Goal: Find specific page/section: Find specific page/section

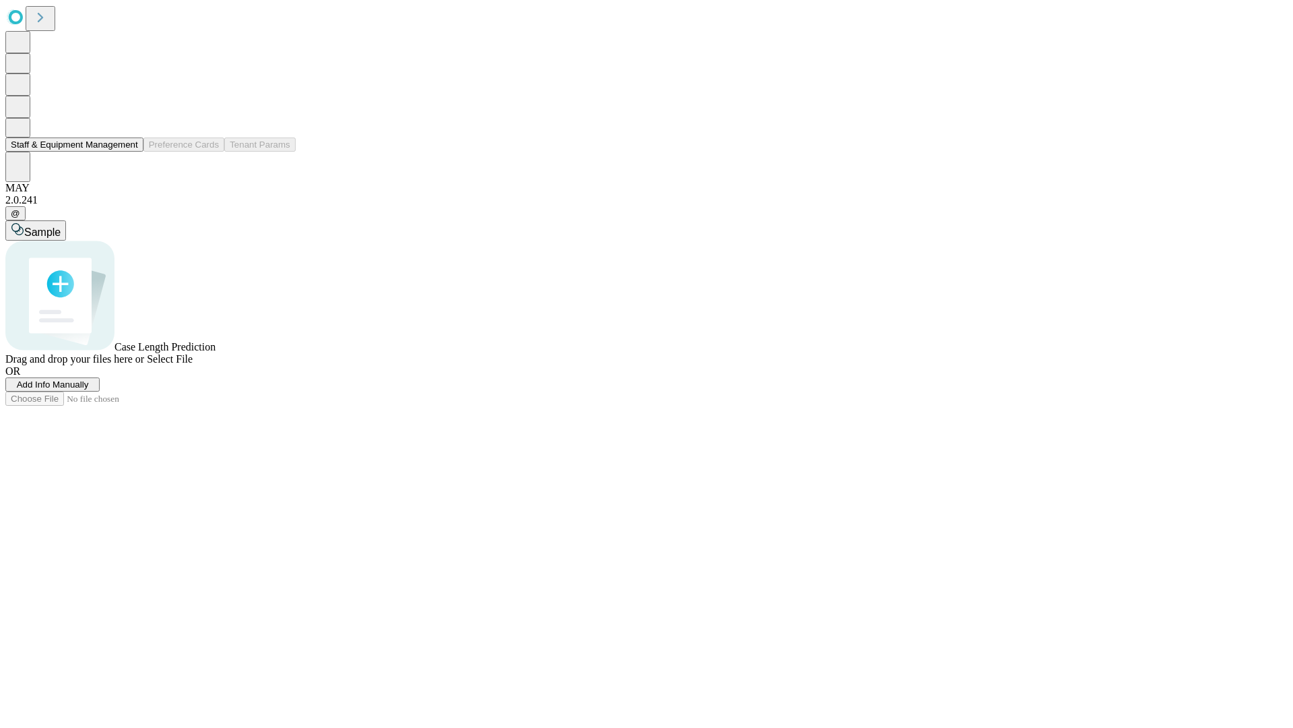
click at [129, 152] on button "Staff & Equipment Management" at bounding box center [74, 144] width 138 height 14
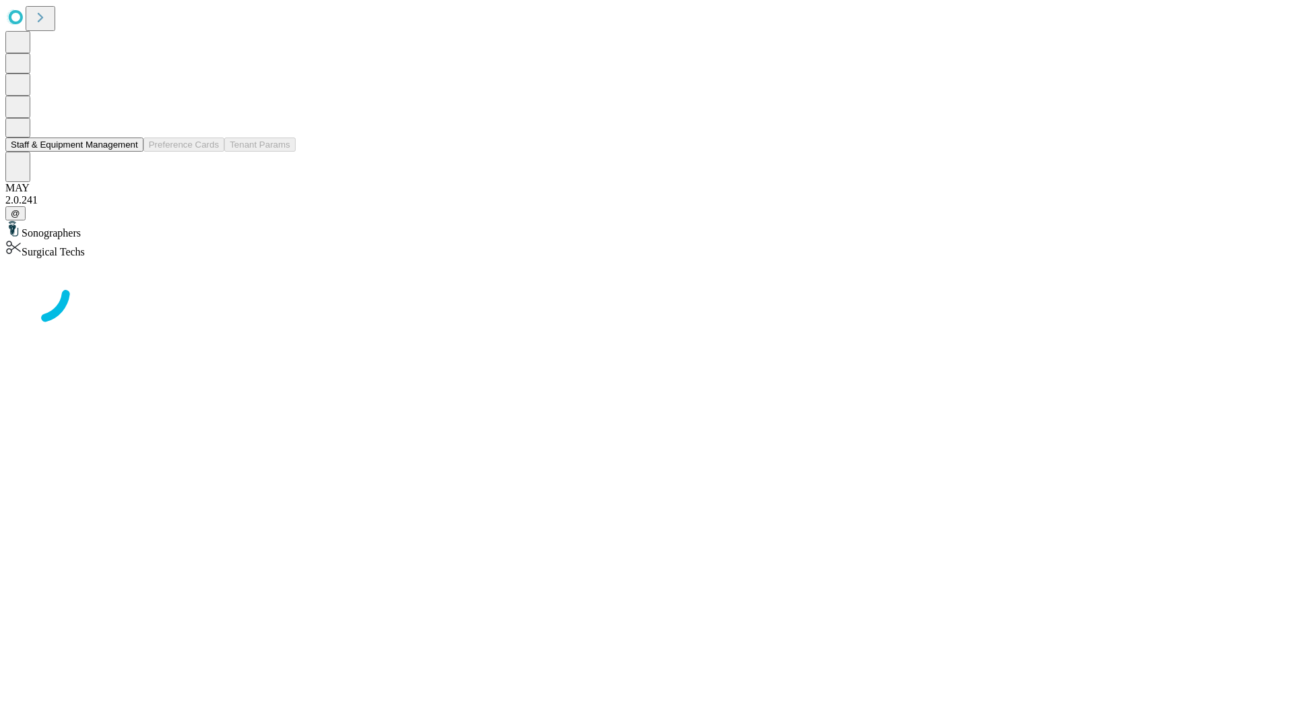
click at [129, 152] on button "Staff & Equipment Management" at bounding box center [74, 144] width 138 height 14
